Goal: Transaction & Acquisition: Book appointment/travel/reservation

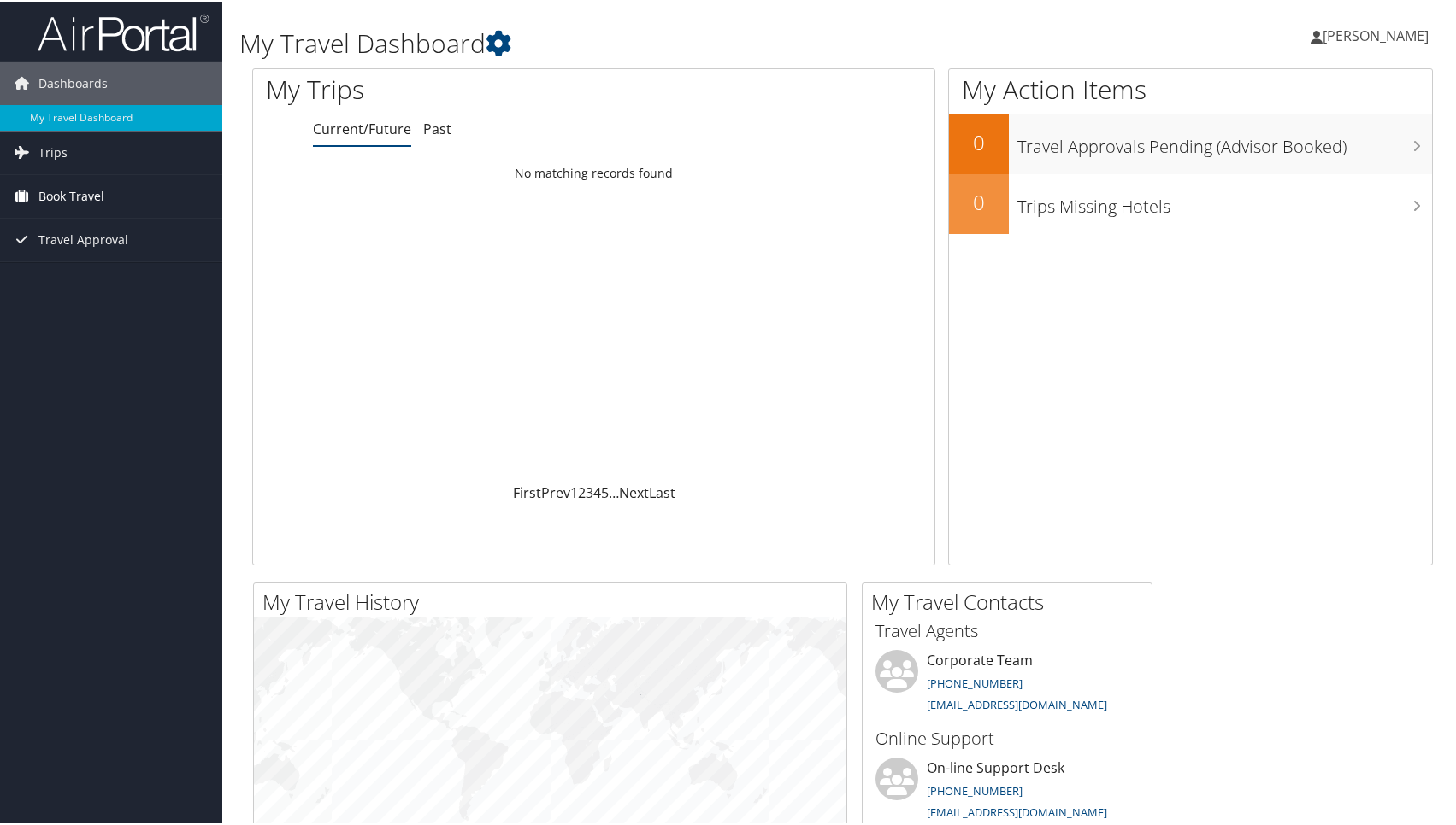
click at [70, 196] on span "Book Travel" at bounding box center [71, 195] width 66 height 43
click at [84, 282] on link "Book/Manage Online Trips" at bounding box center [111, 280] width 222 height 25
